Goal: Transaction & Acquisition: Purchase product/service

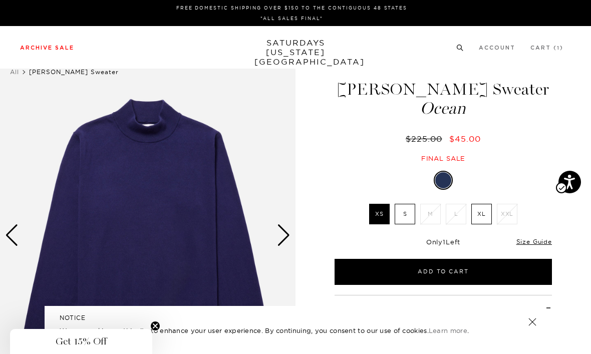
click at [25, 79] on link "Men's" at bounding box center [21, 75] width 23 height 7
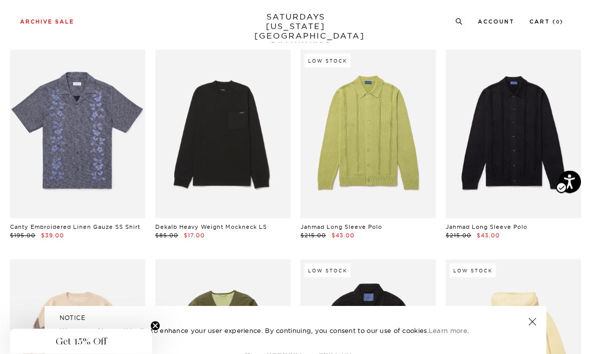
scroll to position [1962, 0]
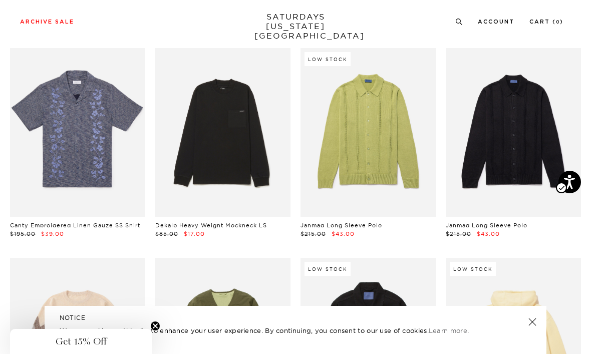
click at [200, 123] on link at bounding box center [222, 132] width 135 height 169
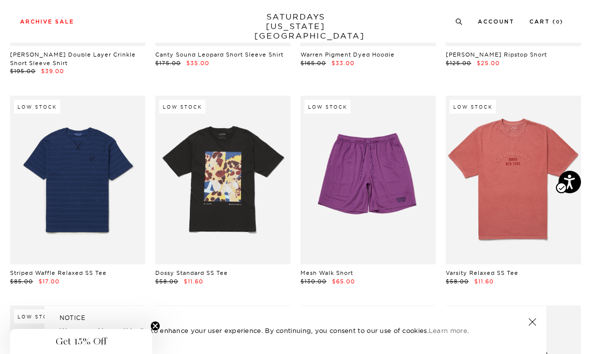
scroll to position [3812, 0]
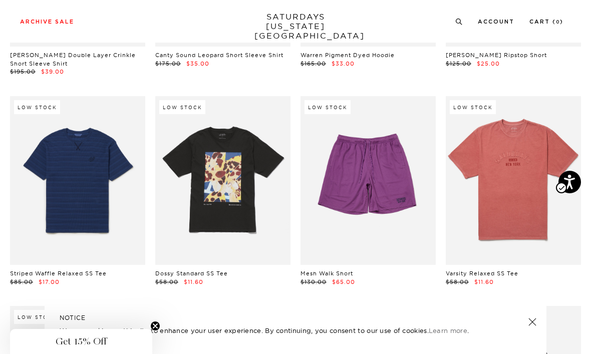
click at [76, 205] on link at bounding box center [77, 180] width 135 height 169
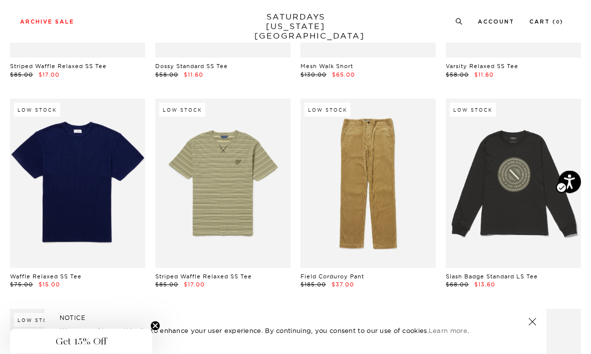
scroll to position [4039, 0]
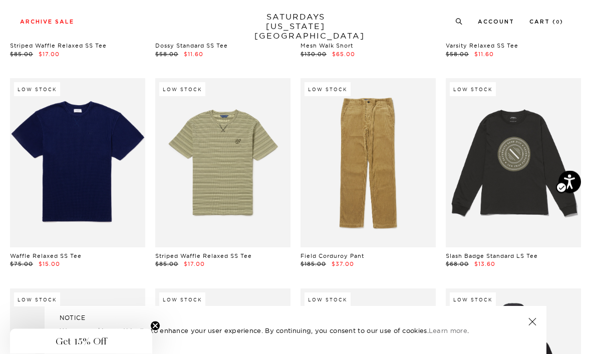
click at [59, 160] on link at bounding box center [77, 163] width 135 height 169
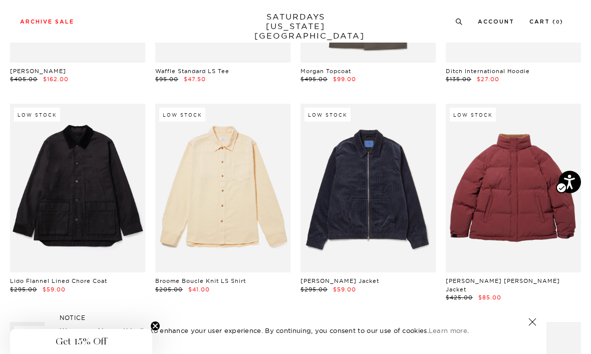
scroll to position [6140, 0]
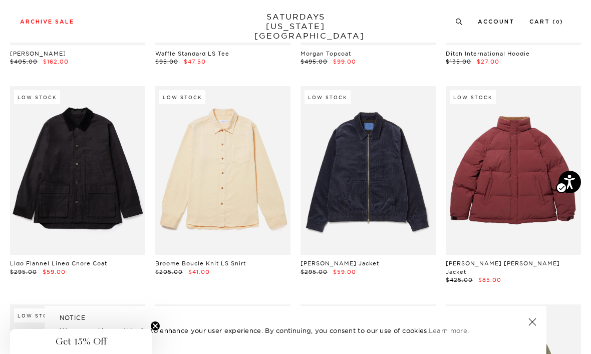
click at [185, 121] on link at bounding box center [222, 170] width 135 height 169
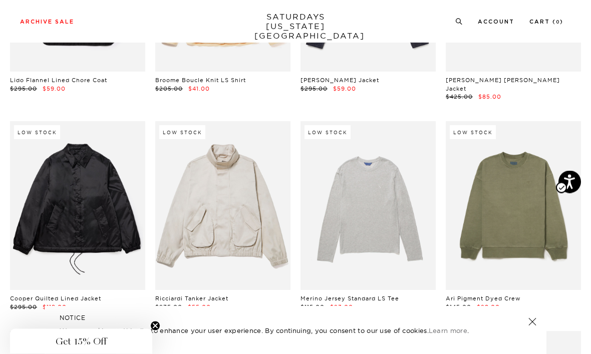
scroll to position [6323, 0]
click at [523, 186] on link at bounding box center [512, 205] width 135 height 169
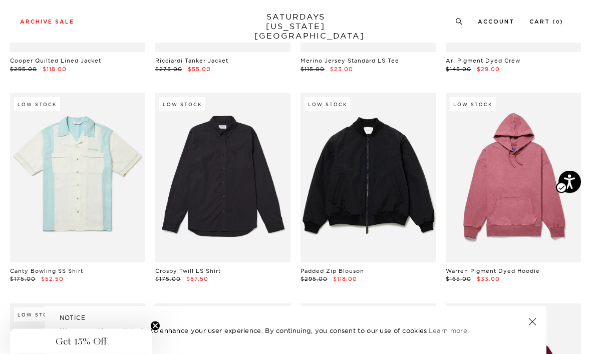
scroll to position [6561, 0]
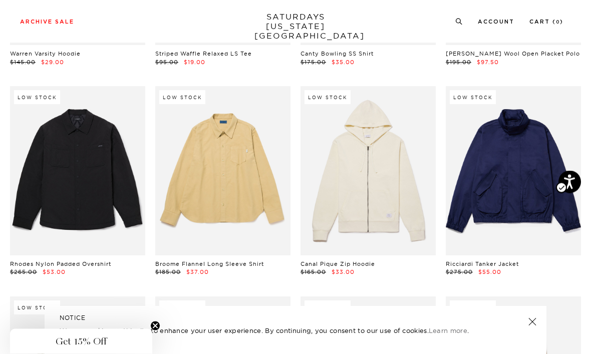
scroll to position [6991, 0]
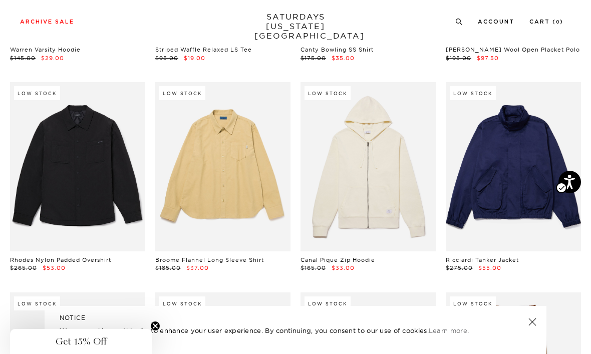
click at [214, 122] on link at bounding box center [222, 166] width 135 height 169
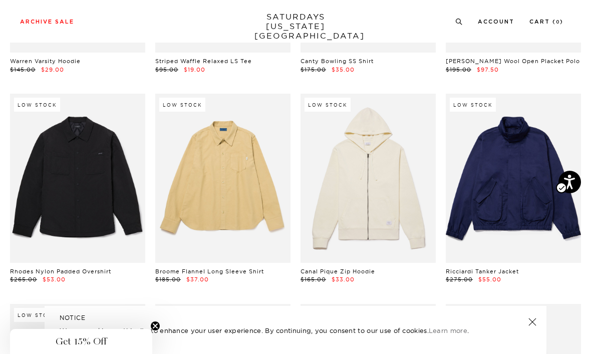
scroll to position [6981, 0]
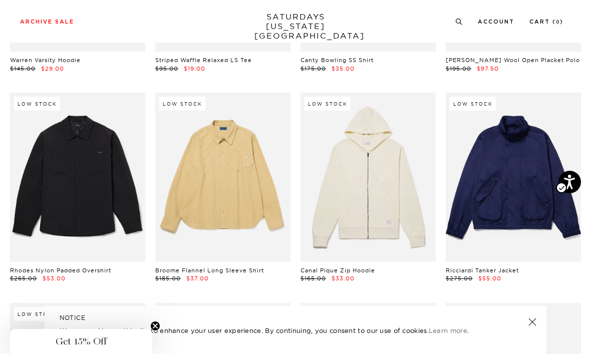
click at [72, 150] on link at bounding box center [77, 177] width 135 height 169
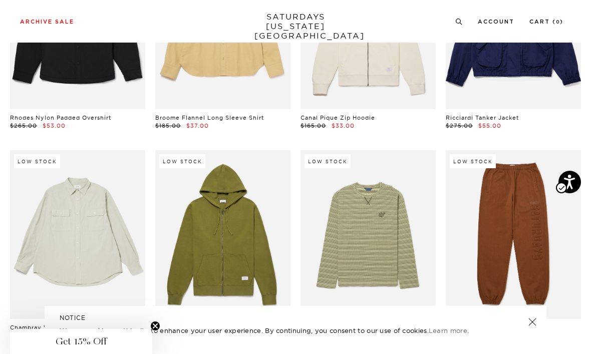
scroll to position [7162, 0]
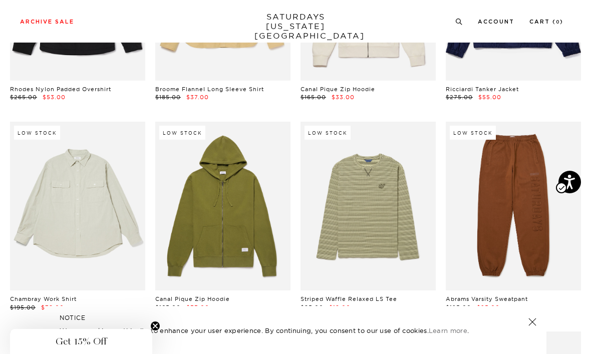
click at [207, 186] on link at bounding box center [222, 206] width 135 height 169
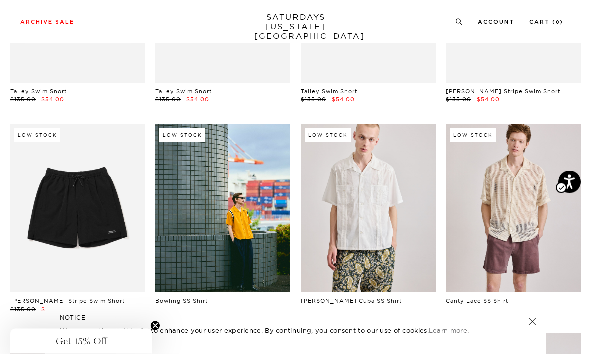
scroll to position [8639, 0]
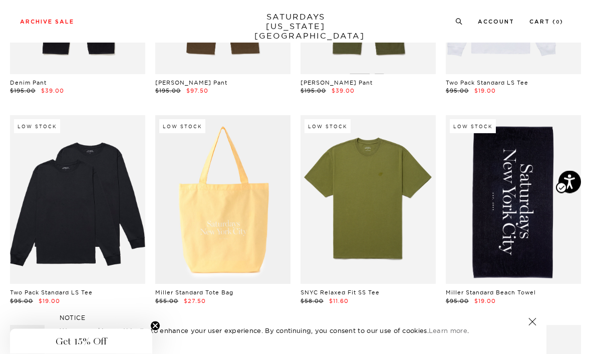
scroll to position [9907, 0]
click at [360, 129] on link at bounding box center [367, 199] width 135 height 169
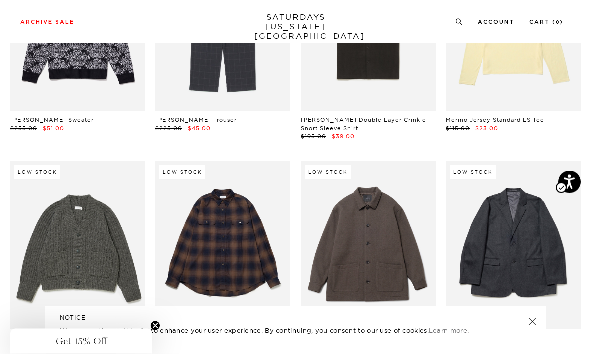
scroll to position [10495, 0]
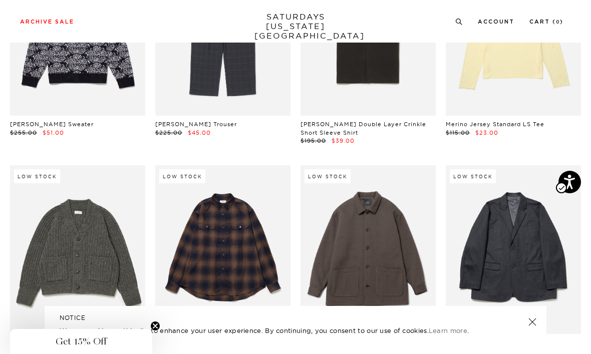
click at [211, 185] on link at bounding box center [222, 249] width 135 height 169
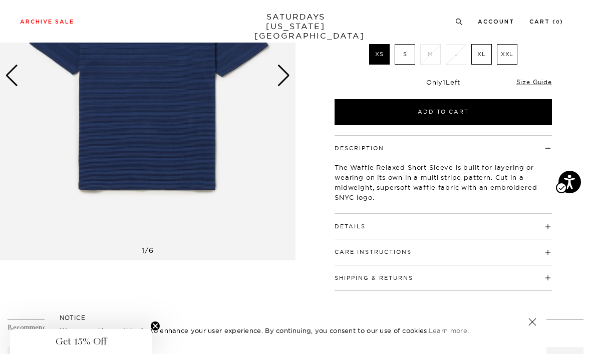
scroll to position [152, 0]
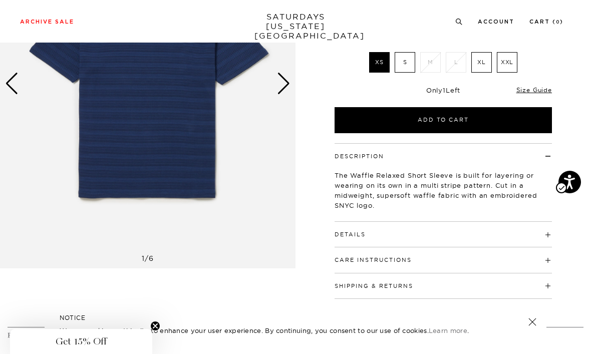
click at [489, 235] on h4 "Details" at bounding box center [442, 230] width 217 height 17
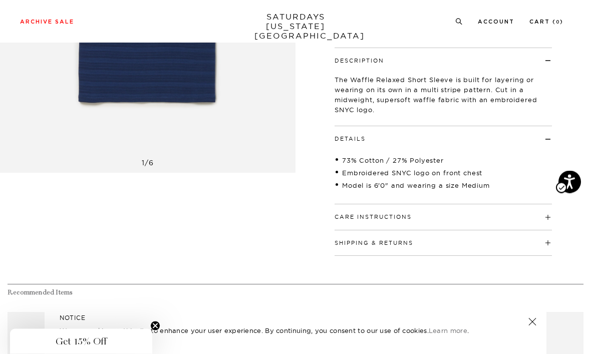
scroll to position [247, 0]
click at [489, 218] on h4 "Care Instructions" at bounding box center [442, 212] width 217 height 17
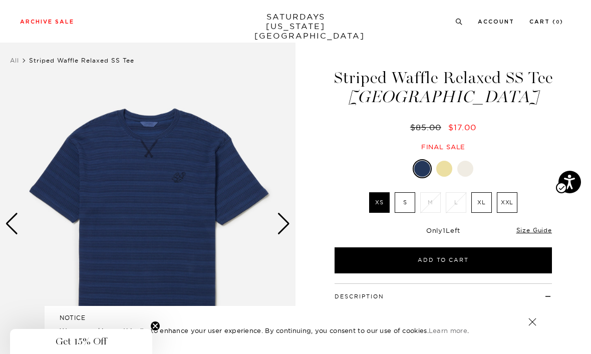
scroll to position [0, 0]
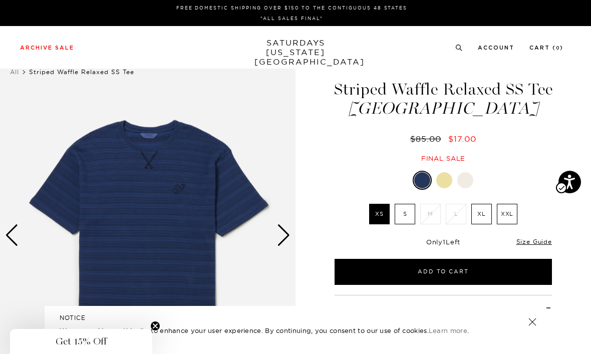
click at [445, 182] on div at bounding box center [444, 180] width 16 height 16
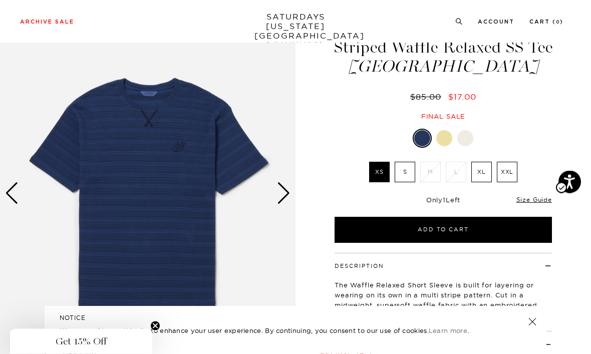
scroll to position [43, 0]
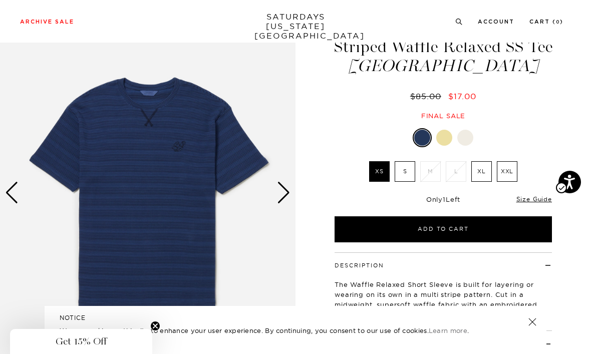
click at [516, 172] on label "XXL" at bounding box center [507, 171] width 21 height 21
click at [0, 0] on input "XXL" at bounding box center [0, 0] width 0 height 0
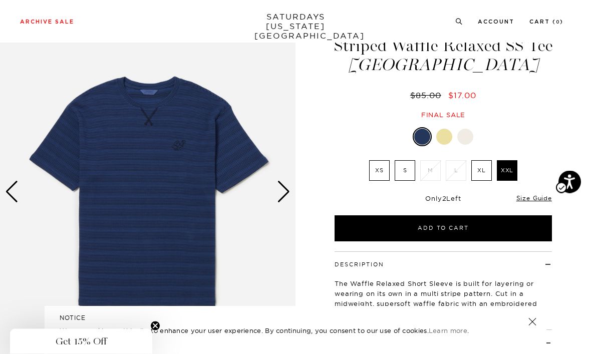
scroll to position [0, 0]
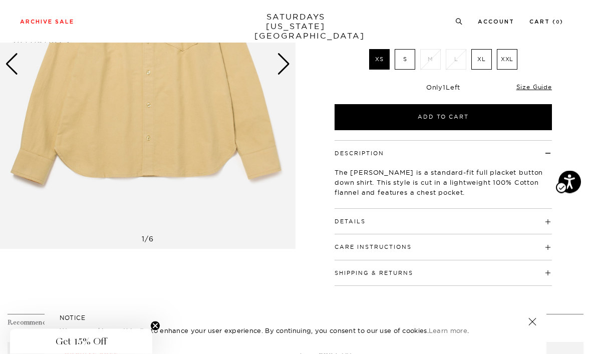
scroll to position [171, 0]
click at [503, 222] on h4 "Details" at bounding box center [442, 217] width 217 height 17
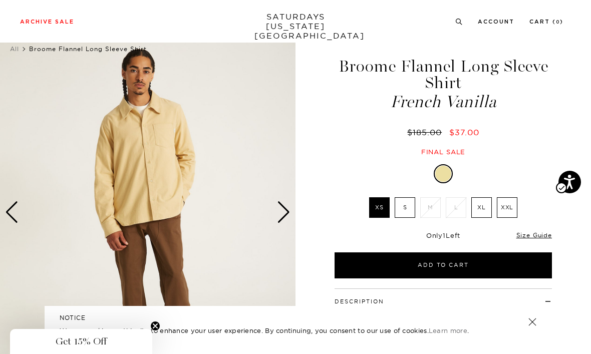
scroll to position [22, 0]
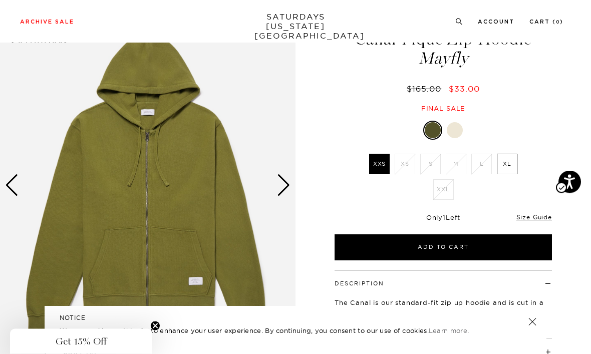
click at [510, 166] on label "XL" at bounding box center [507, 164] width 21 height 21
click at [0, 0] on input "XL" at bounding box center [0, 0] width 0 height 0
click at [489, 253] on button "Add to Cart" at bounding box center [442, 247] width 217 height 26
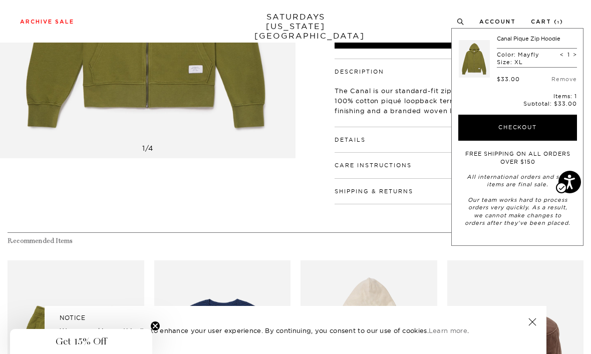
scroll to position [262, 0]
click at [436, 223] on div "1 / 4 Mayfly" at bounding box center [295, 124] width 591 height 772
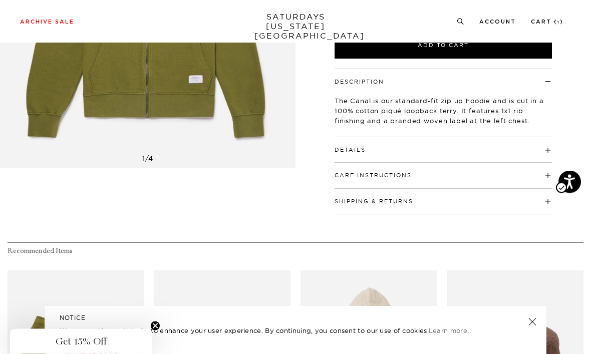
scroll to position [253, 0]
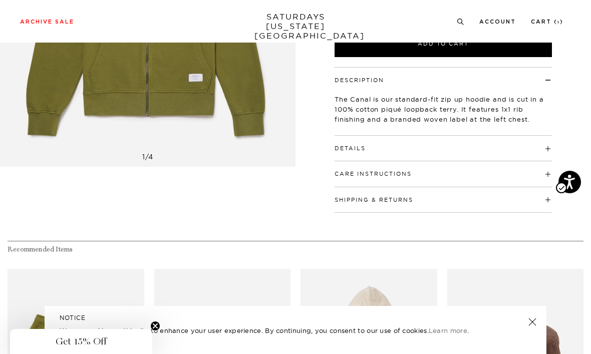
click at [532, 164] on h4 "Care Instructions" at bounding box center [442, 169] width 217 height 17
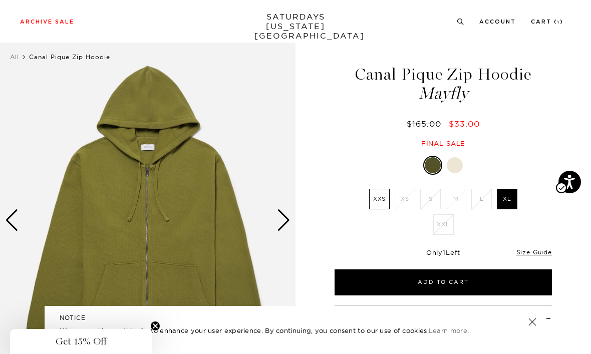
scroll to position [0, 0]
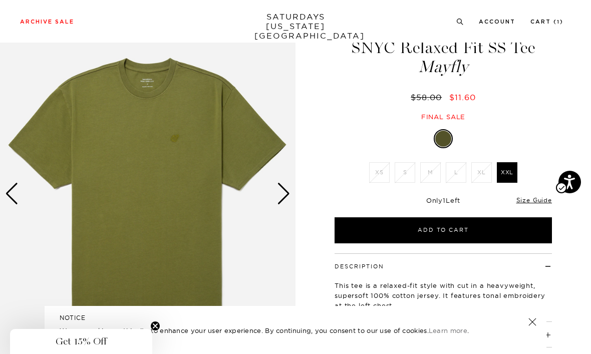
scroll to position [41, 0]
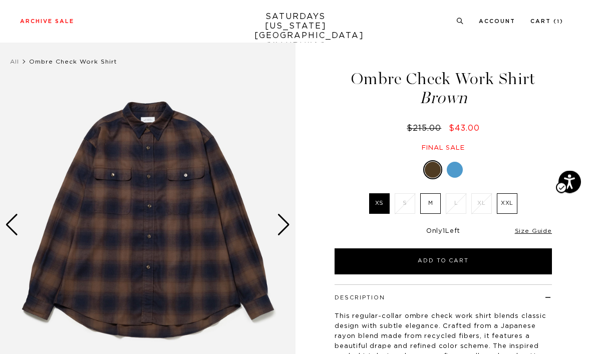
scroll to position [21, 0]
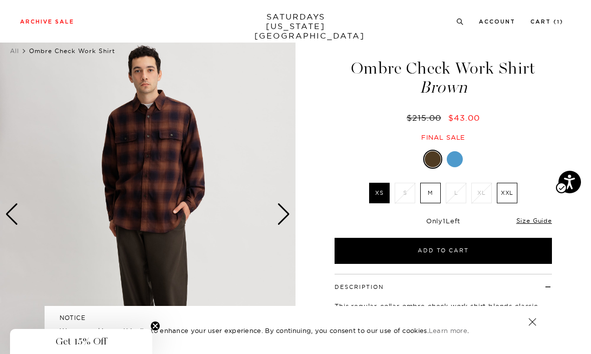
click at [122, 219] on img at bounding box center [147, 214] width 295 height 369
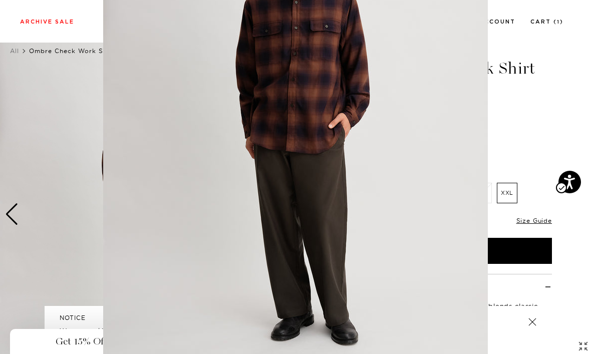
scroll to position [127, 0]
click at [274, 94] on img at bounding box center [295, 129] width 384 height 513
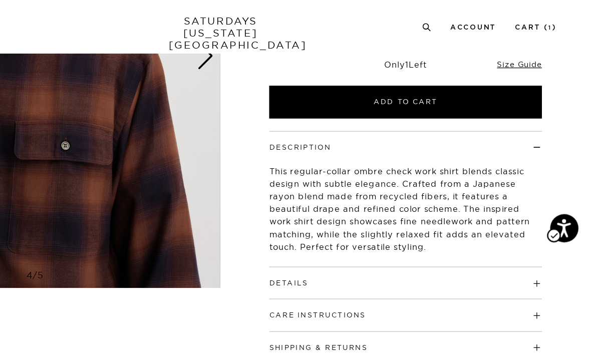
scroll to position [190, 0]
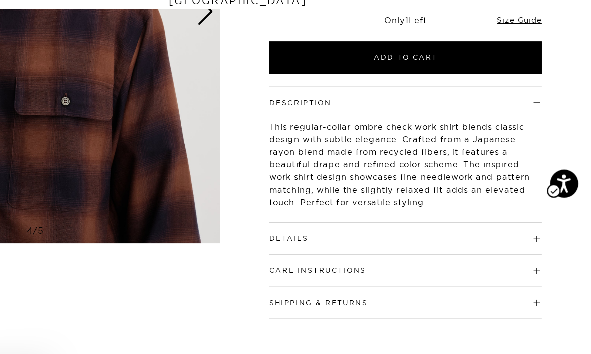
click at [379, 213] on h4 "Details" at bounding box center [442, 221] width 217 height 17
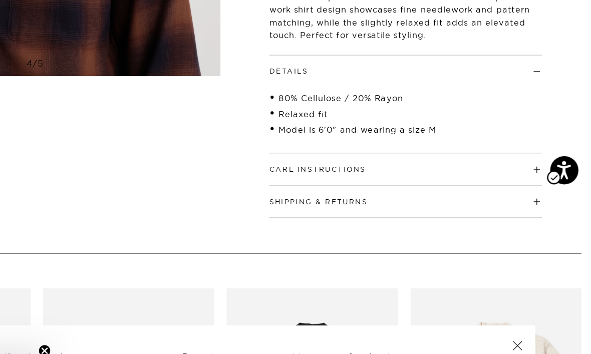
scroll to position [314, 0]
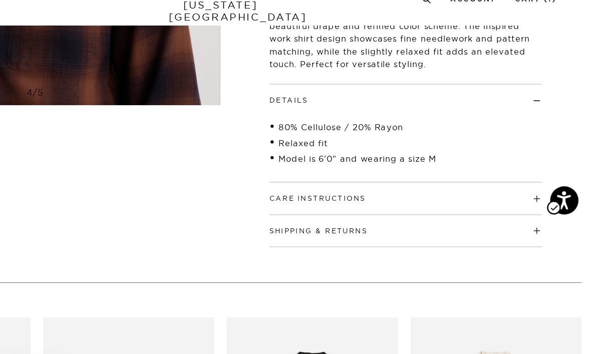
click at [389, 168] on h4 "Care Instructions" at bounding box center [442, 176] width 217 height 17
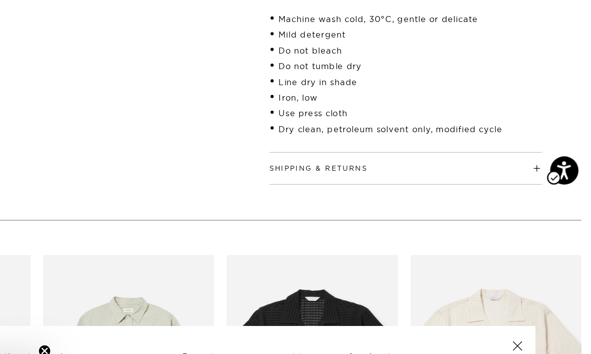
scroll to position [458, 0]
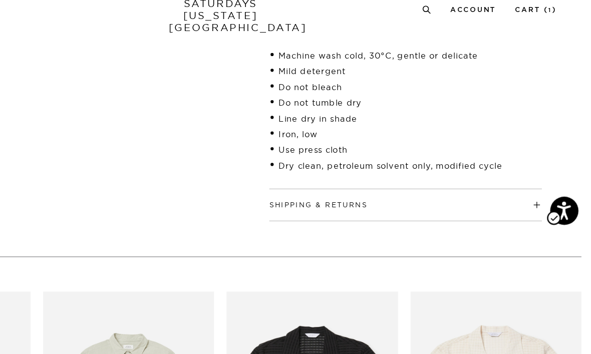
click at [388, 171] on div "Shipping & Returns Free shipping to the 48 contiguous states on orders over $15…" at bounding box center [442, 178] width 217 height 26
click at [388, 165] on h4 "Shipping & Returns" at bounding box center [442, 173] width 217 height 17
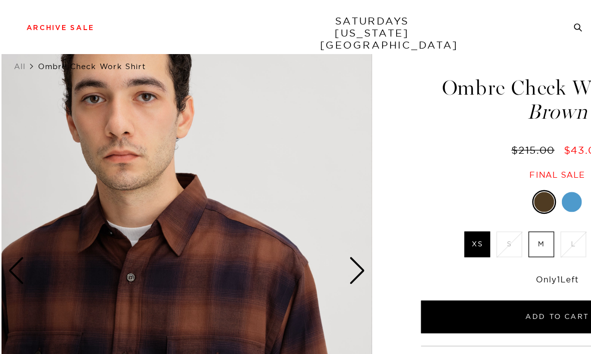
scroll to position [0, 0]
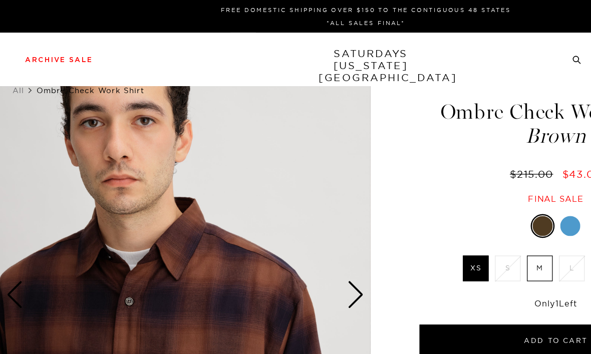
click at [46, 228] on img at bounding box center [147, 235] width 295 height 369
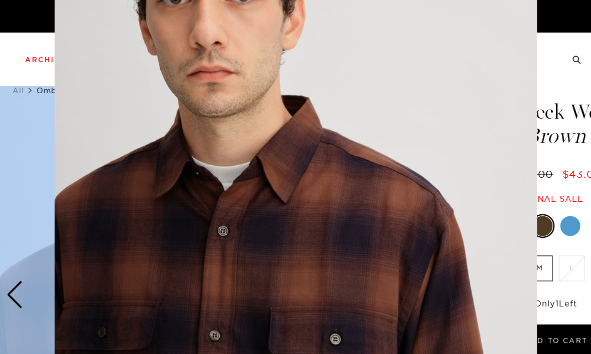
scroll to position [94, 0]
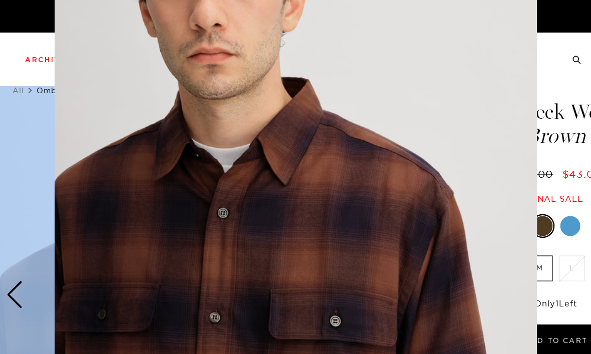
click at [23, 147] on figure at bounding box center [295, 177] width 591 height 354
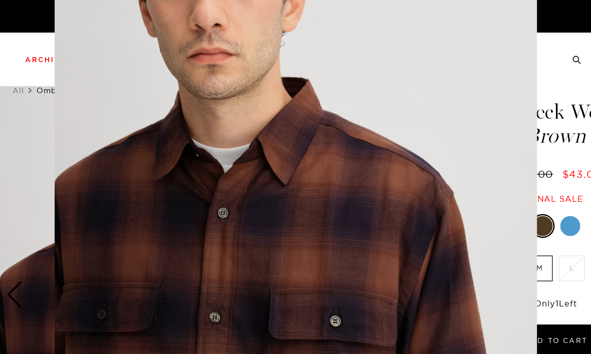
scroll to position [0, 0]
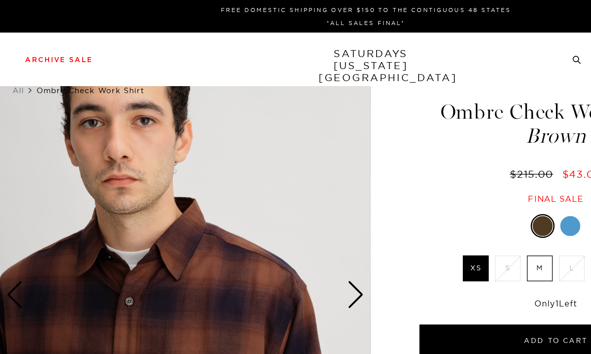
click at [451, 183] on div at bounding box center [454, 180] width 16 height 16
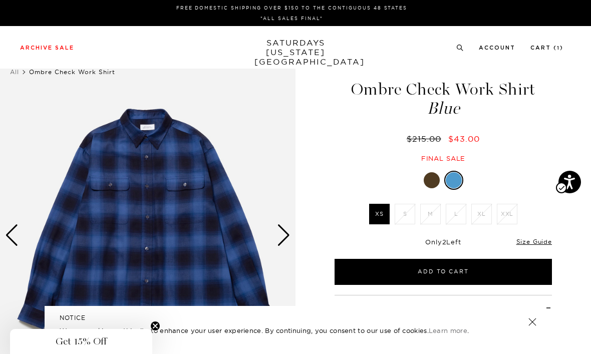
click at [425, 186] on link at bounding box center [431, 180] width 17 height 17
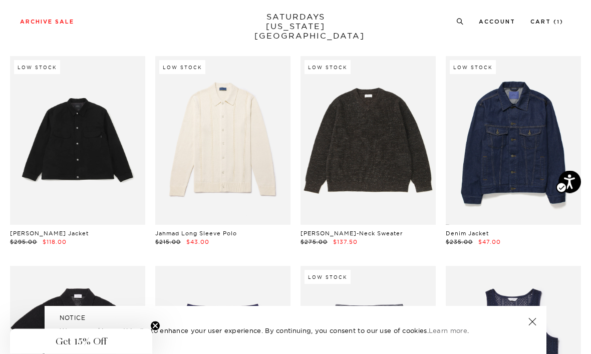
scroll to position [2374, 0]
click at [199, 133] on link at bounding box center [222, 140] width 135 height 169
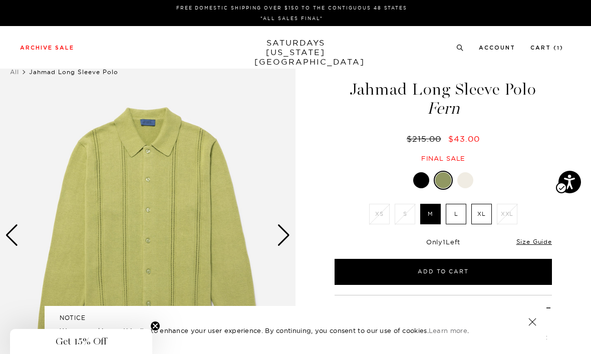
click at [416, 173] on div at bounding box center [421, 180] width 16 height 16
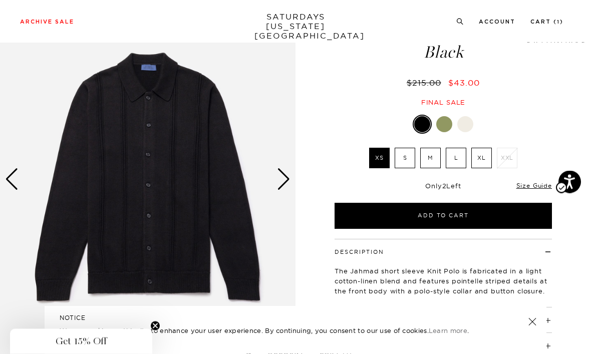
click at [124, 226] on img at bounding box center [147, 179] width 295 height 369
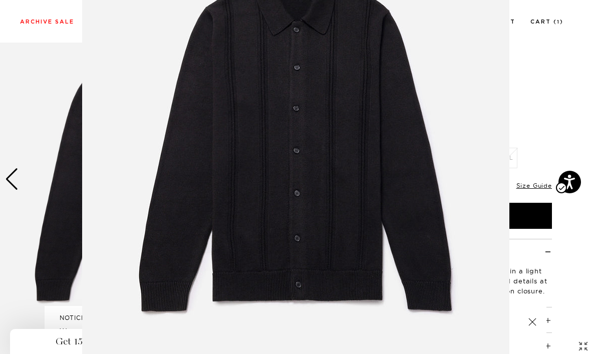
scroll to position [113, 0]
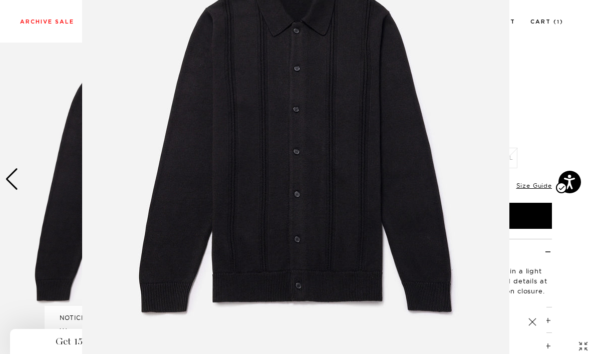
click at [177, 227] on img at bounding box center [295, 143] width 427 height 513
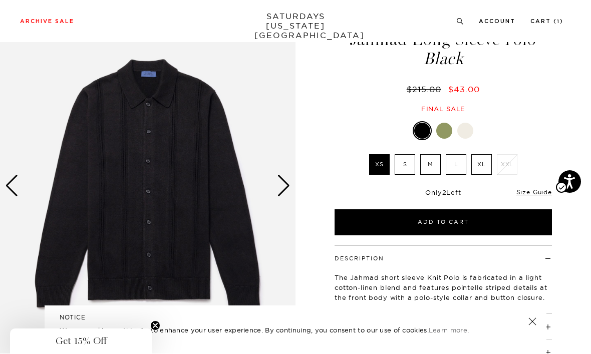
scroll to position [50, 0]
click at [438, 136] on div at bounding box center [444, 131] width 16 height 16
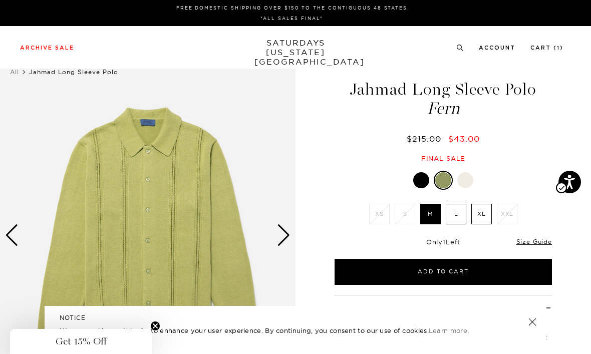
click at [421, 193] on div "Fern XS S M L XL XXL S" at bounding box center [443, 228] width 250 height 114
click at [472, 177] on div at bounding box center [465, 180] width 16 height 16
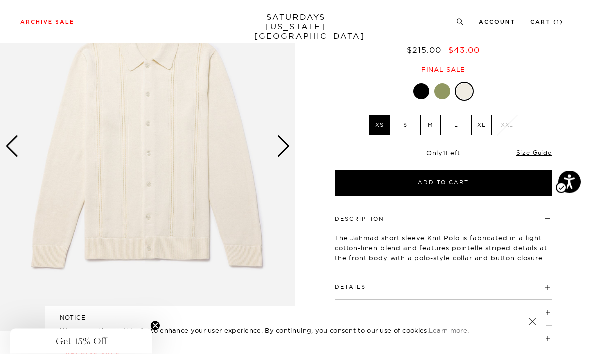
scroll to position [89, 0]
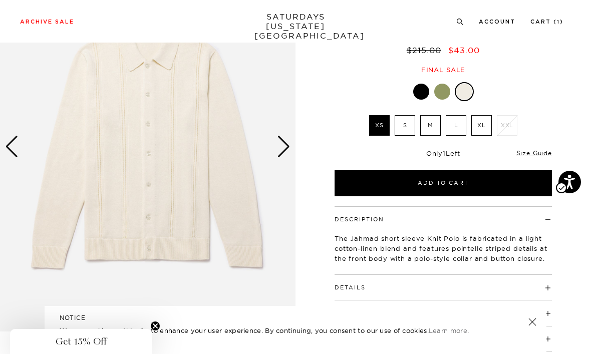
click at [418, 86] on div at bounding box center [421, 92] width 16 height 16
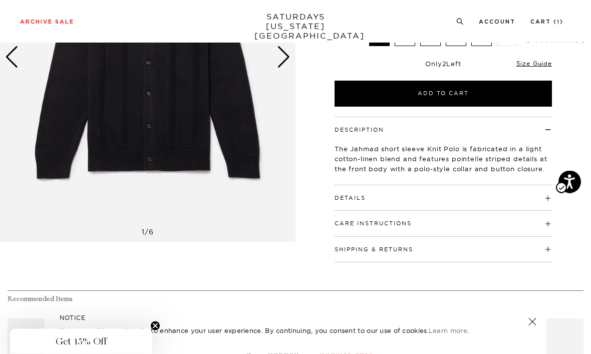
scroll to position [180, 0]
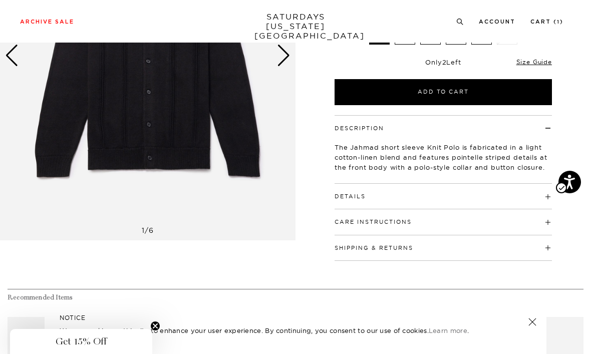
click at [490, 197] on h4 "Details" at bounding box center [442, 192] width 217 height 17
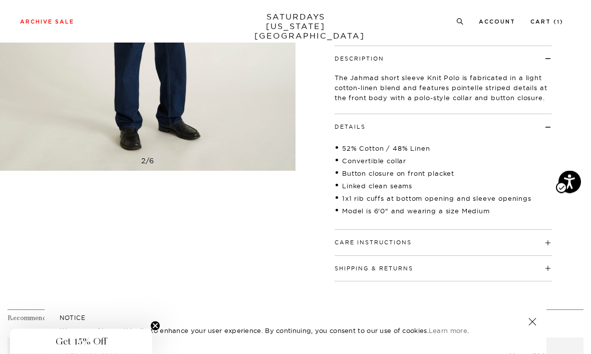
scroll to position [246, 0]
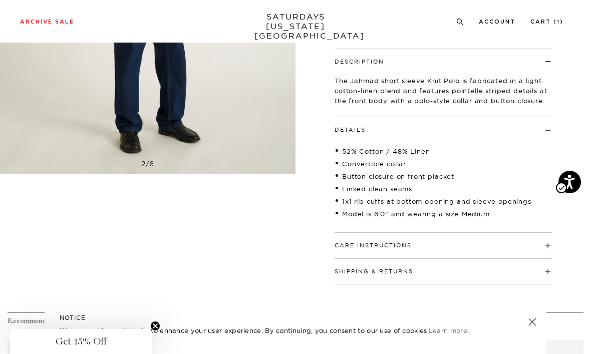
click at [498, 246] on h4 "Care Instructions" at bounding box center [442, 241] width 217 height 17
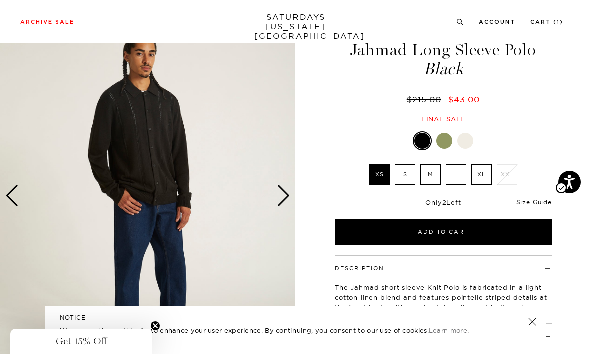
scroll to position [31, 0]
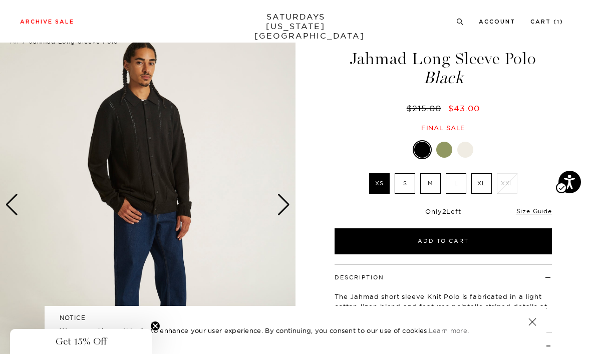
click at [122, 165] on img at bounding box center [147, 204] width 295 height 369
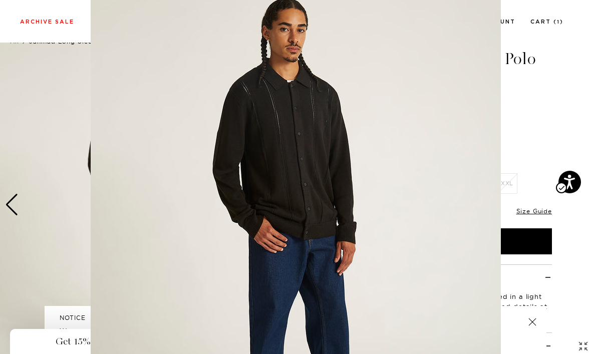
scroll to position [29, 0]
click at [244, 154] on img at bounding box center [296, 227] width 410 height 513
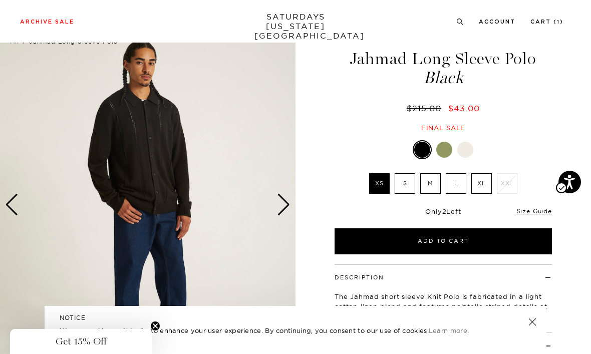
click at [152, 170] on img at bounding box center [147, 204] width 295 height 369
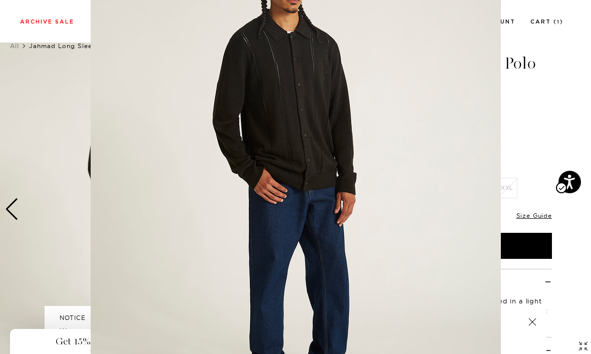
scroll to position [26, 0]
click at [172, 168] on img at bounding box center [296, 177] width 410 height 513
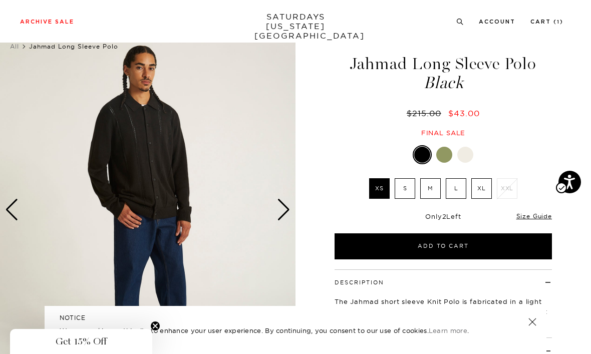
click at [469, 147] on div at bounding box center [465, 155] width 16 height 16
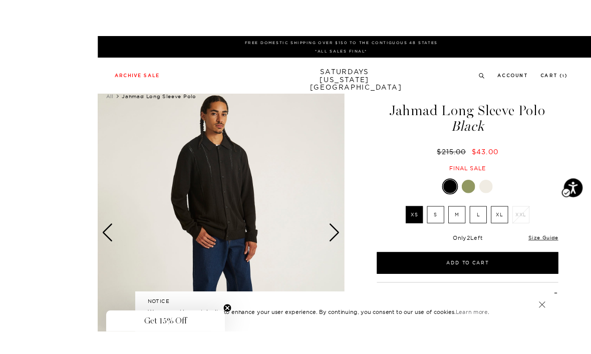
scroll to position [6, 0]
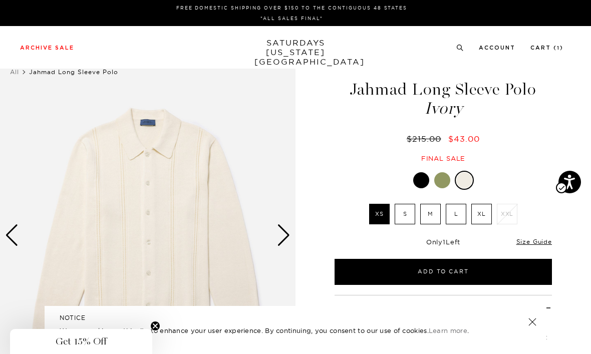
click at [419, 182] on div at bounding box center [421, 180] width 16 height 16
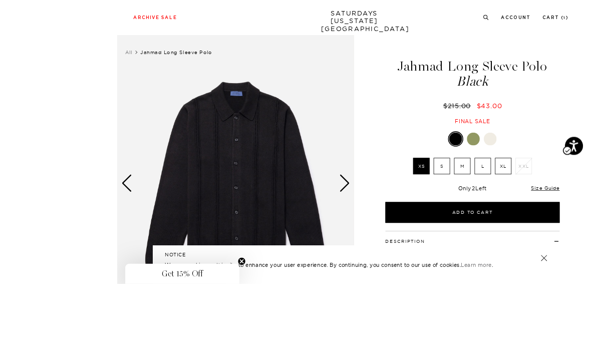
scroll to position [75, 0]
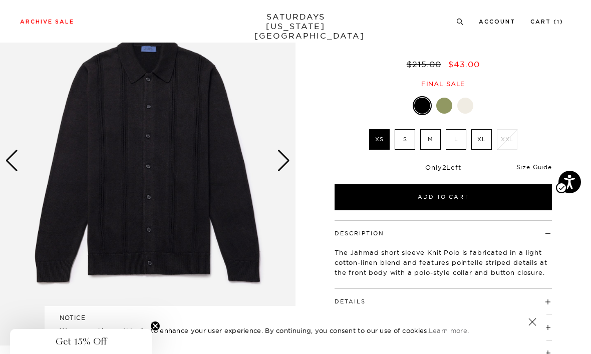
click at [481, 138] on label "XL" at bounding box center [481, 139] width 21 height 21
click at [0, 0] on input "XL" at bounding box center [0, 0] width 0 height 0
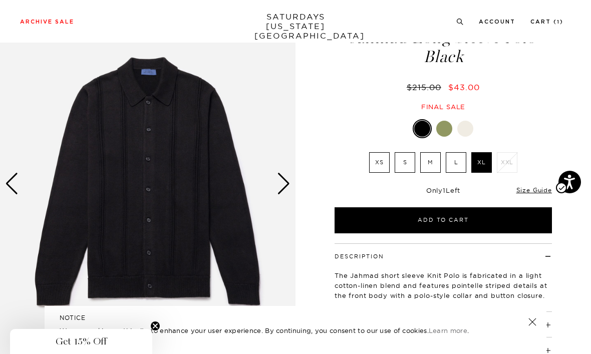
scroll to position [51, 0]
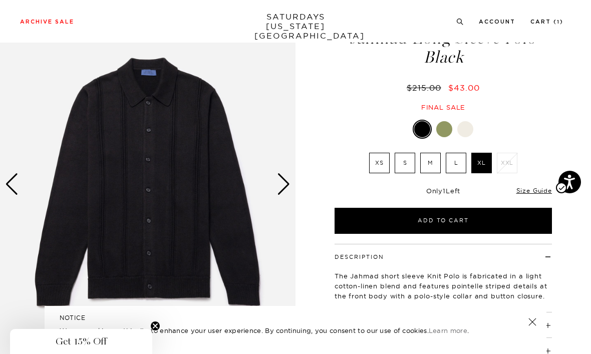
click at [486, 221] on button "Add to Cart" at bounding box center [442, 221] width 217 height 26
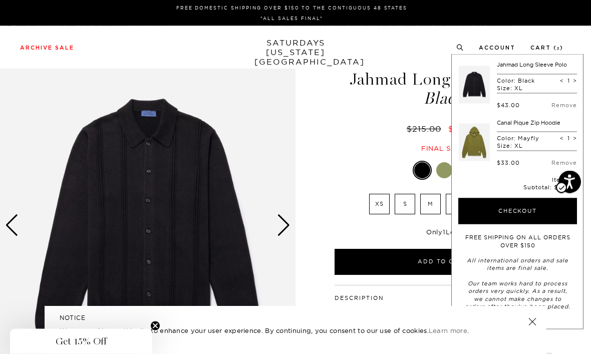
scroll to position [0, 0]
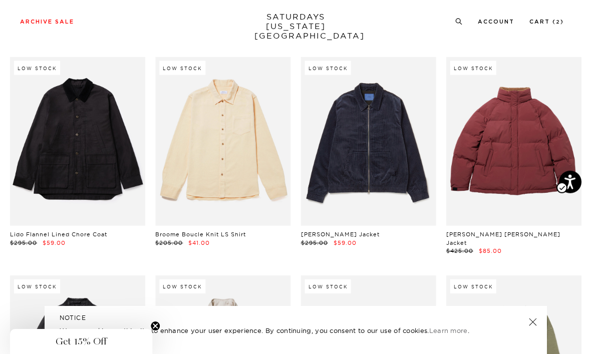
scroll to position [6169, 0]
click at [169, 145] on link at bounding box center [222, 141] width 135 height 169
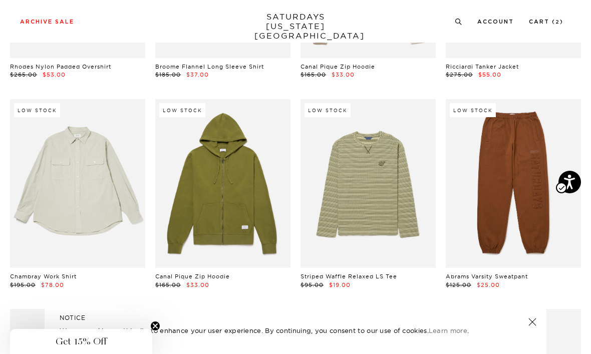
scroll to position [7184, 0]
click at [207, 124] on link at bounding box center [222, 184] width 135 height 169
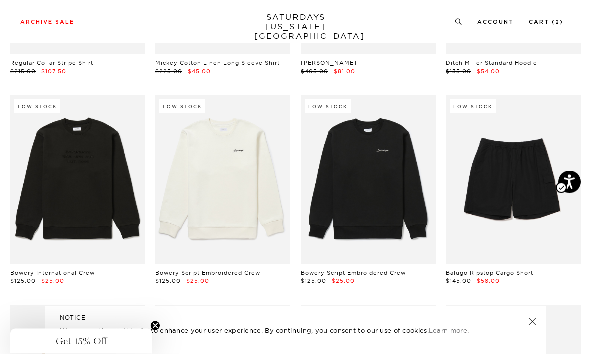
scroll to position [8036, 0]
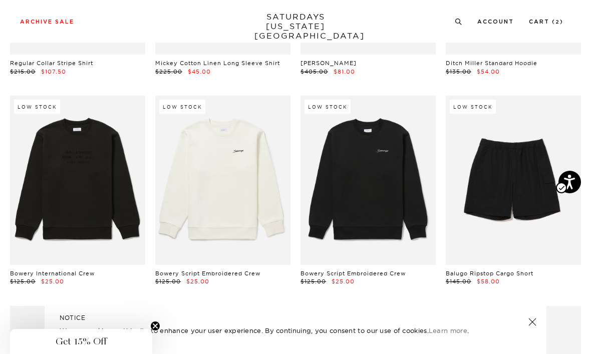
click at [67, 155] on link at bounding box center [77, 180] width 135 height 169
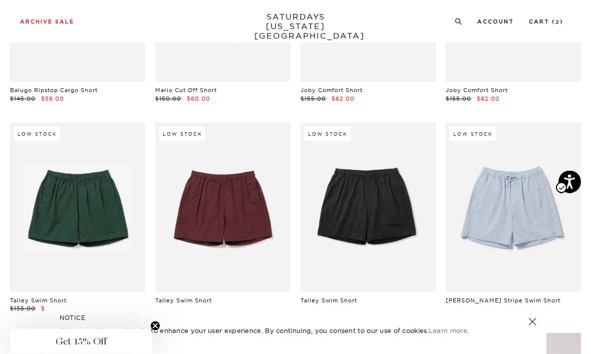
scroll to position [8429, 0]
click at [573, 172] on link at bounding box center [512, 207] width 135 height 169
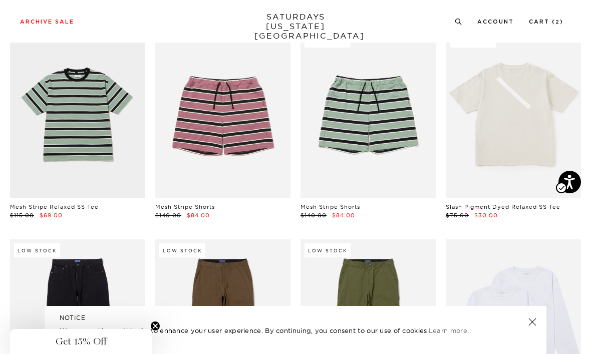
scroll to position [9571, 0]
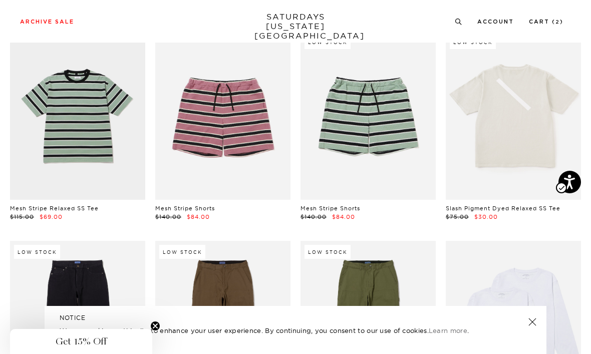
click at [526, 241] on link at bounding box center [512, 325] width 135 height 169
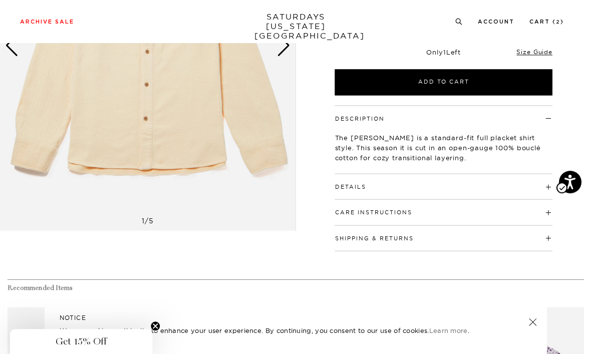
scroll to position [190, 0]
click at [501, 187] on h4 "Details" at bounding box center [442, 182] width 217 height 17
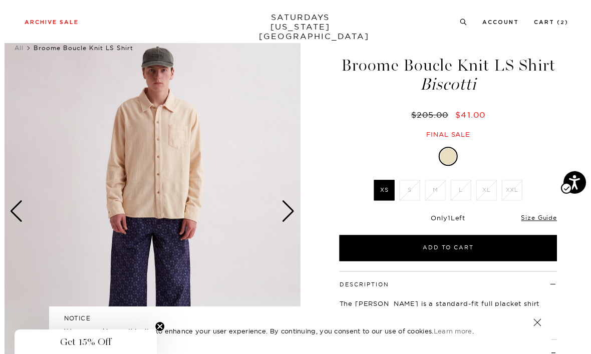
scroll to position [0, 0]
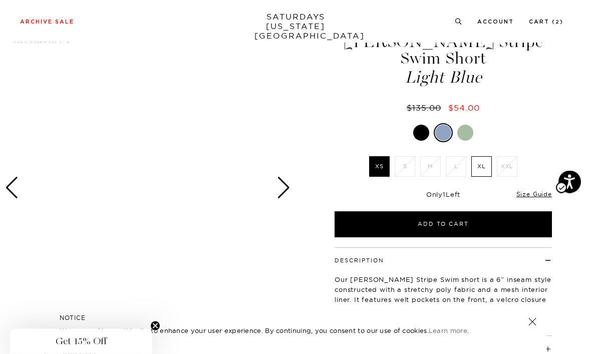
scroll to position [43, 0]
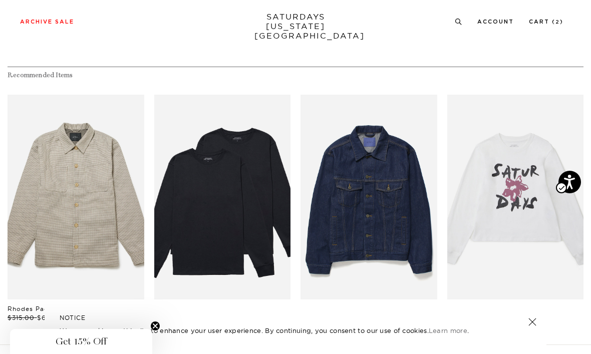
scroll to position [410, 0]
